Goal: Task Accomplishment & Management: Complete application form

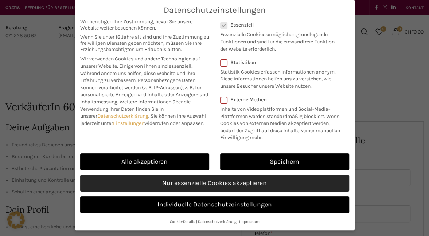
click at [215, 179] on link "Nur essenzielle Cookies akzeptieren" at bounding box center [214, 183] width 269 height 17
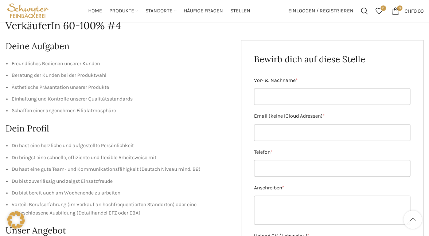
scroll to position [72, 0]
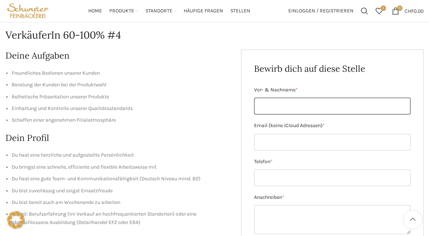
click at [310, 102] on input "Vor- & Nachname *" at bounding box center [332, 106] width 156 height 17
type input "Sarah Rohner"
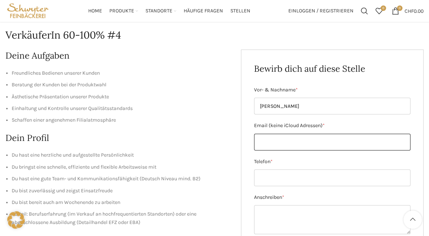
click at [283, 141] on input "Email (keine iCloud Adressen) *" at bounding box center [332, 142] width 156 height 17
type input "rohners89@gmail.com"
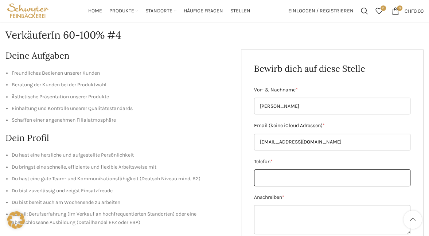
type input "0764418168"
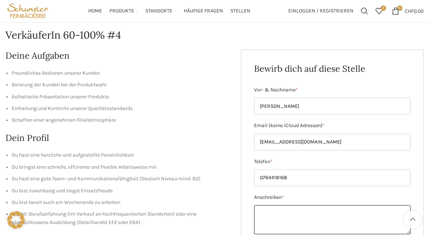
click at [310, 211] on textarea "Anschreiben *" at bounding box center [332, 219] width 156 height 29
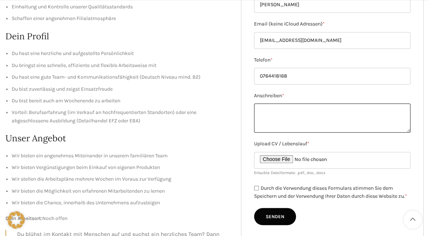
scroll to position [173, 0]
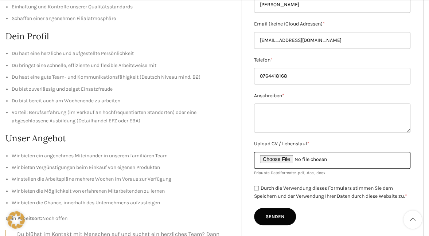
click at [289, 158] on input "Upload CV / Lebenslauf *" at bounding box center [332, 160] width 156 height 17
type input "C:\fakepath\Lebenslauf neu 2025.pdf"
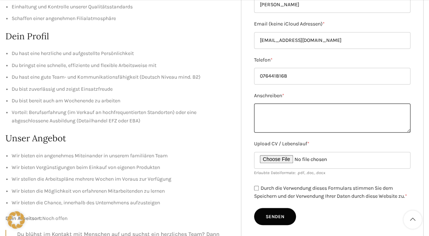
click at [309, 121] on textarea "Anschreiben *" at bounding box center [332, 117] width 156 height 29
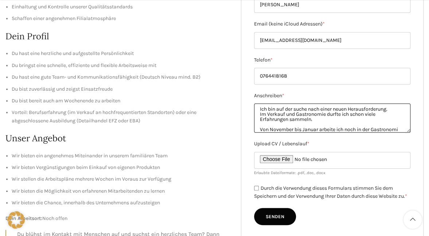
scroll to position [15, 0]
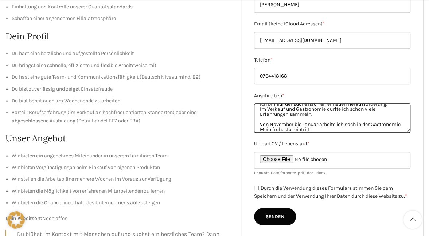
click at [349, 128] on textarea "Sehr geehrte Damen und Herren Ich bin auf der suche nach einer neuen Herausford…" at bounding box center [332, 117] width 156 height 29
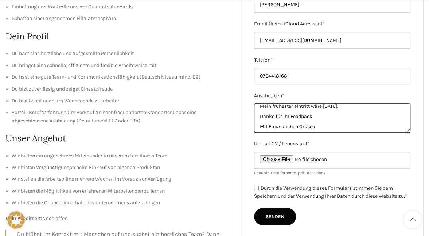
scroll to position [46, 0]
type textarea "Sehr geehrte Damen und Herren Ich bin auf der suche nach einer neuen Herausford…"
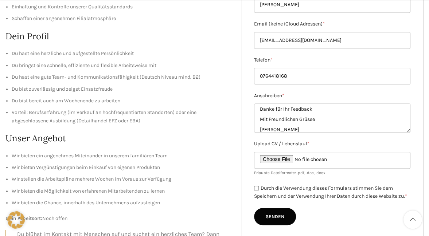
click at [256, 188] on input "Durch die Verwendung dieses Formulars stimmen Sie dem Speichern und der Verwend…" at bounding box center [256, 188] width 5 height 5
checkbox input "true"
click at [278, 224] on input "Senden" at bounding box center [275, 216] width 42 height 17
type input "Senden"
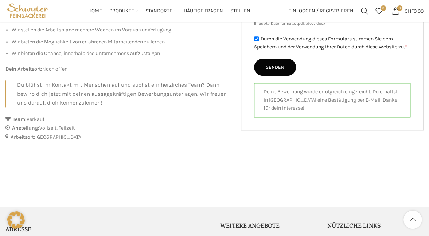
scroll to position [323, 0]
click at [239, 9] on span "Stellen" at bounding box center [240, 11] width 20 height 7
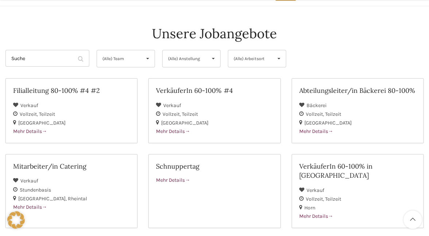
scroll to position [82, 0]
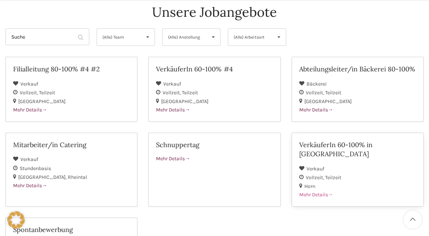
click at [399, 191] on div "Mehr Details" at bounding box center [357, 195] width 117 height 8
